Goal: Information Seeking & Learning: Learn about a topic

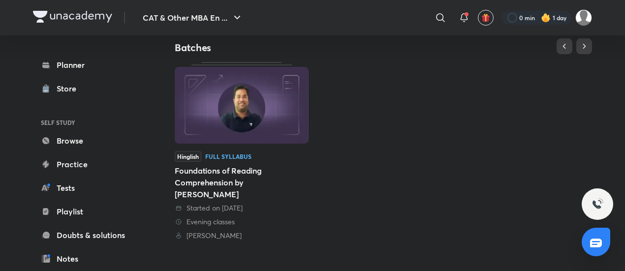
scroll to position [295, 0]
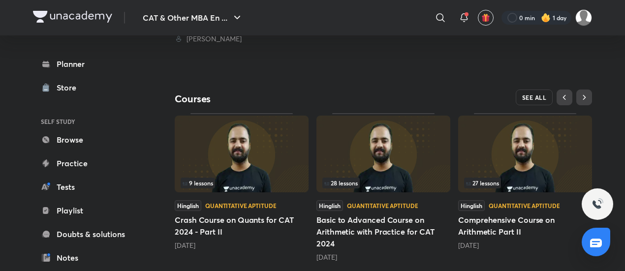
click at [544, 94] on span "SEE ALL" at bounding box center [534, 97] width 25 height 7
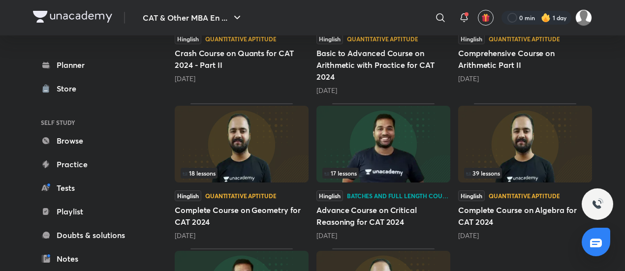
scroll to position [246, 0]
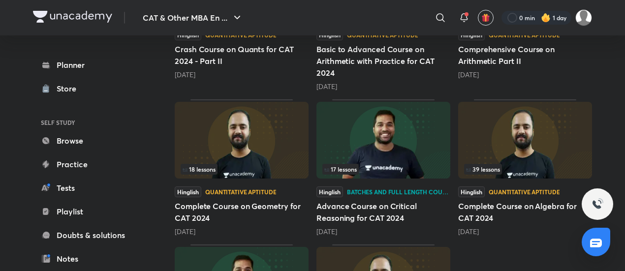
click at [403, 140] on img at bounding box center [383, 140] width 134 height 77
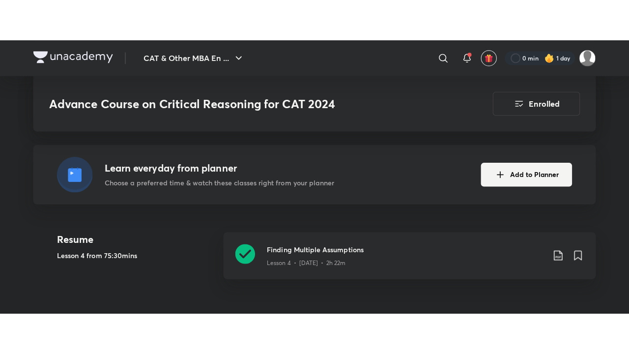
scroll to position [295, 0]
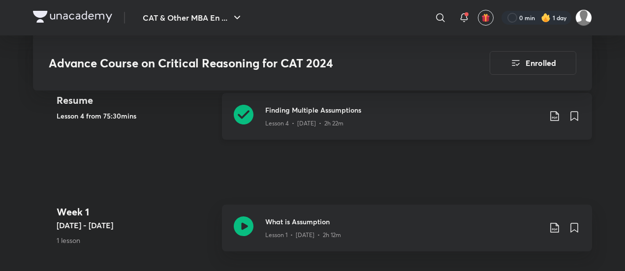
click at [245, 114] on icon at bounding box center [244, 115] width 20 height 20
